Goal: Information Seeking & Learning: Learn about a topic

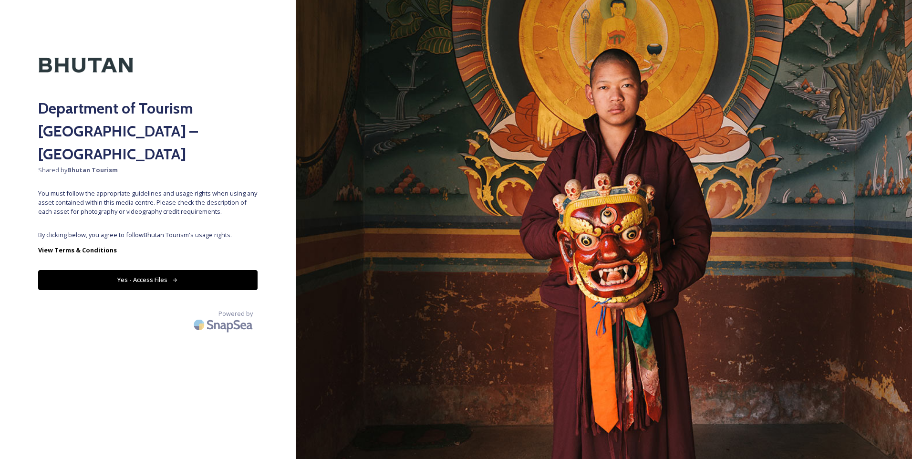
click at [214, 270] on button "Yes - Access Files" at bounding box center [147, 280] width 219 height 20
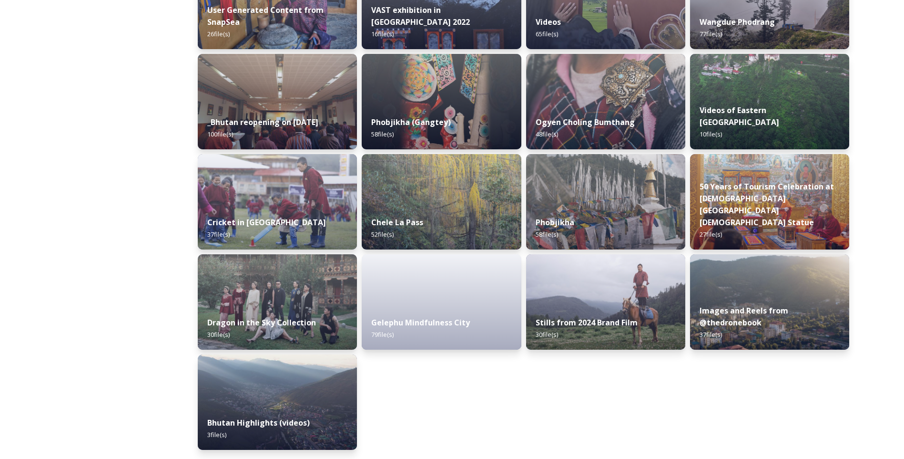
scroll to position [1100, 0]
click at [767, 283] on img at bounding box center [769, 301] width 163 height 97
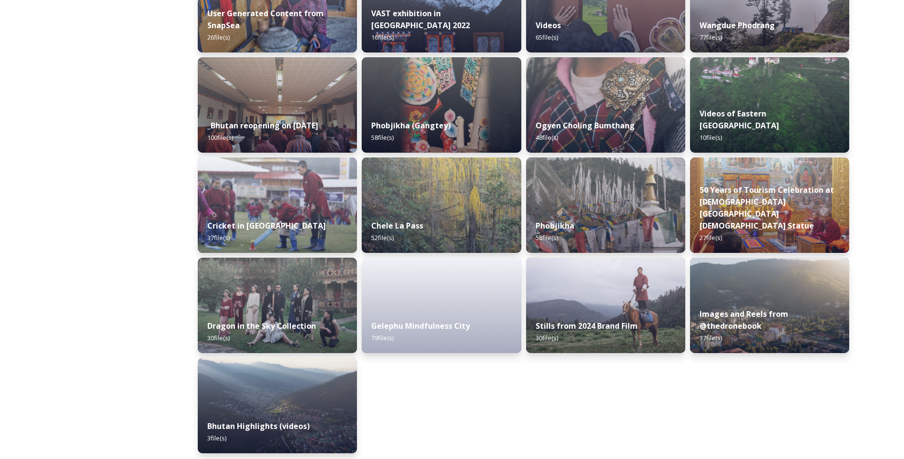
scroll to position [1100, 0]
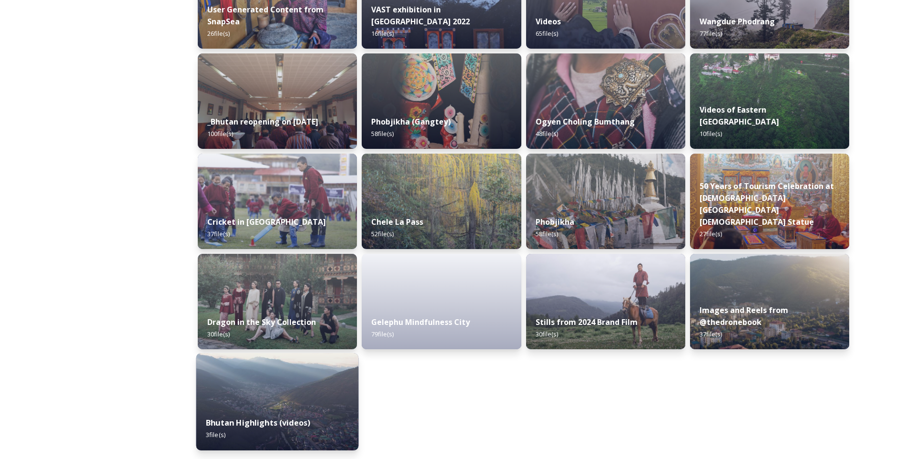
click at [267, 401] on img at bounding box center [277, 401] width 163 height 97
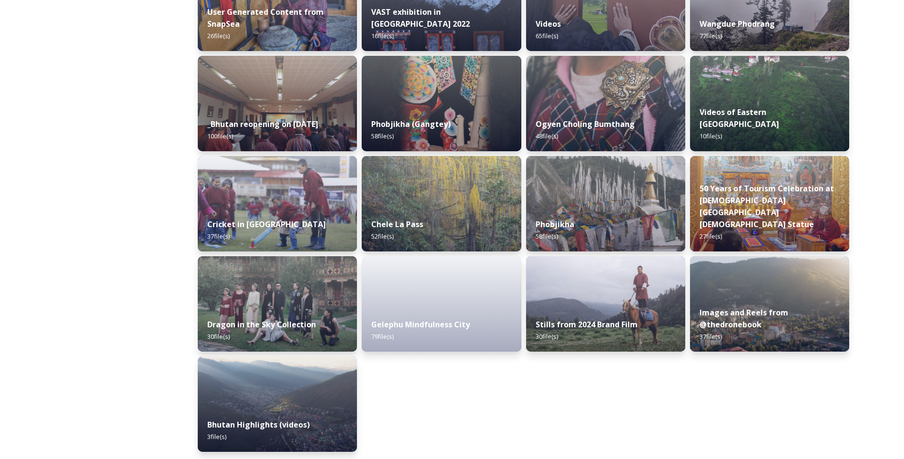
scroll to position [1100, 0]
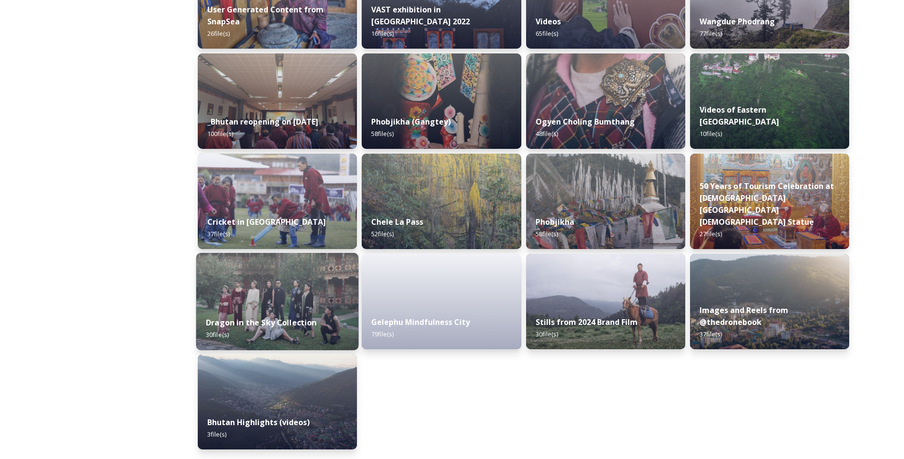
click at [336, 298] on img at bounding box center [277, 301] width 163 height 97
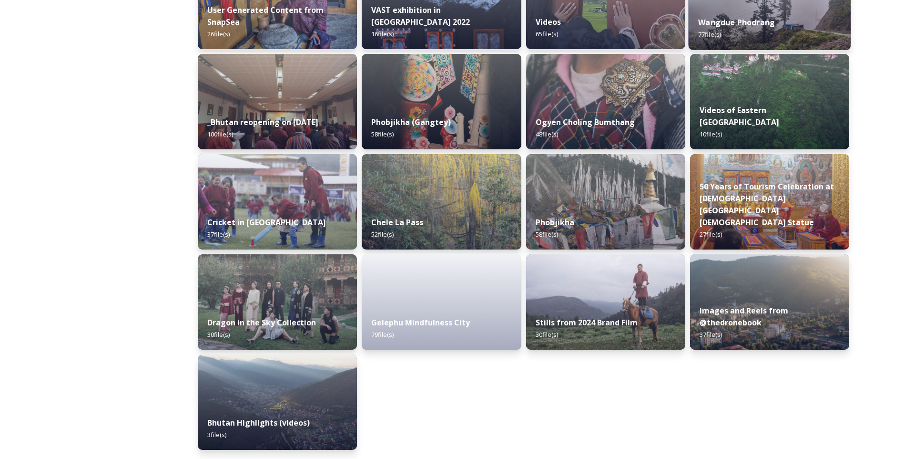
scroll to position [1100, 0]
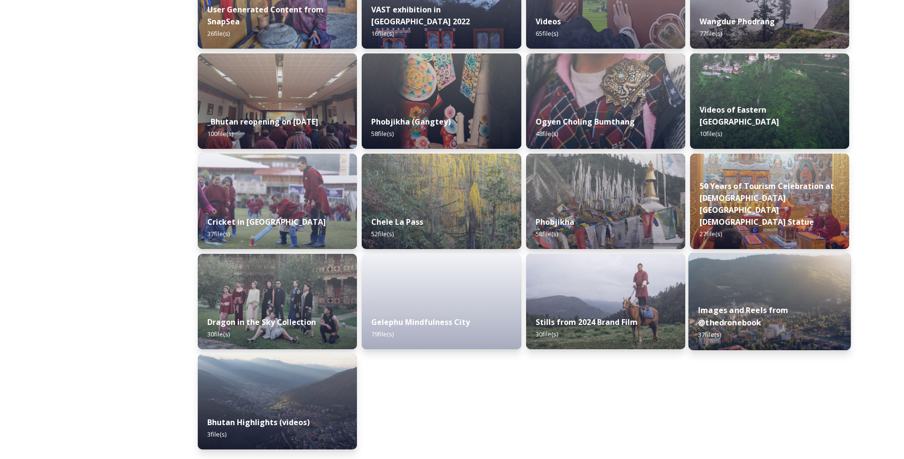
click at [801, 289] on img at bounding box center [769, 301] width 163 height 97
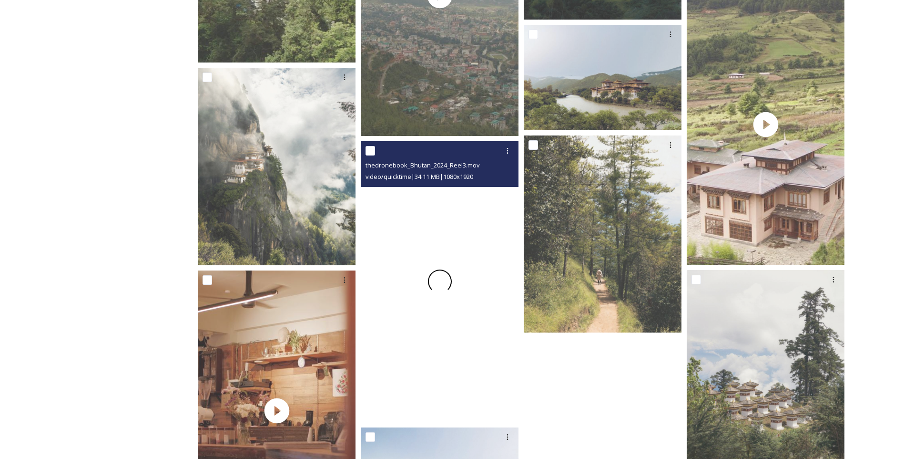
scroll to position [1764, 0]
